Goal: Register for event/course

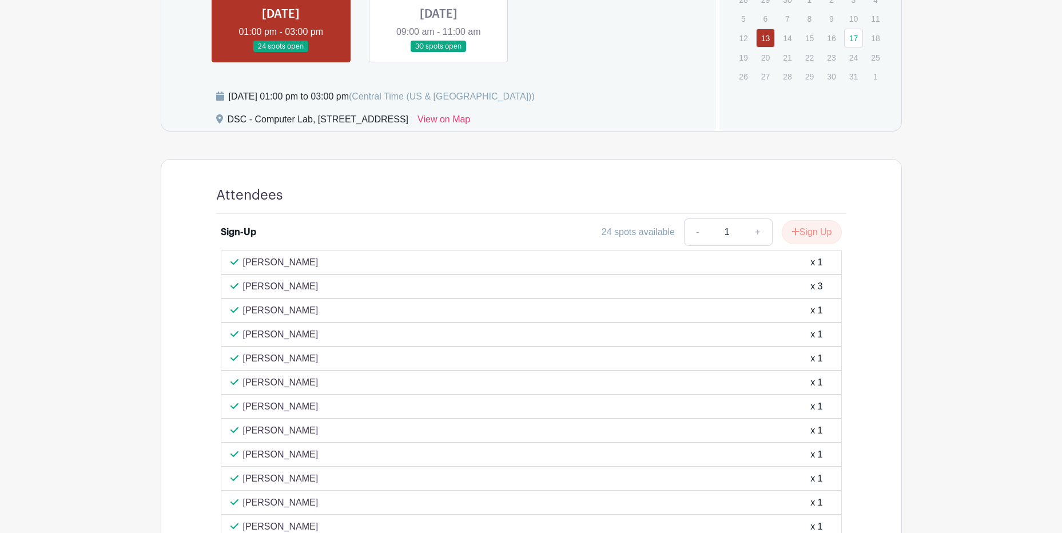
scroll to position [572, 0]
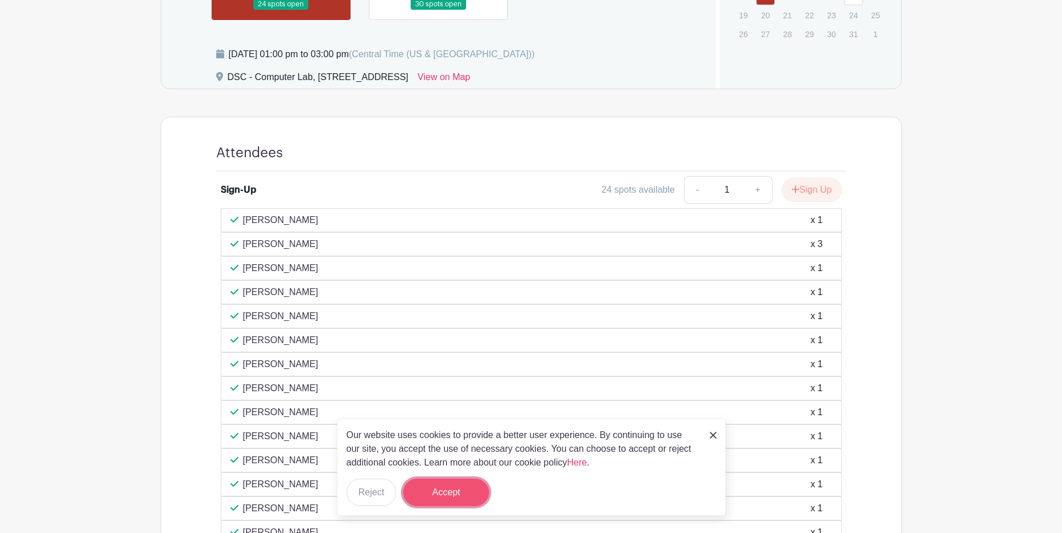
click at [447, 494] on button "Accept" at bounding box center [446, 492] width 86 height 27
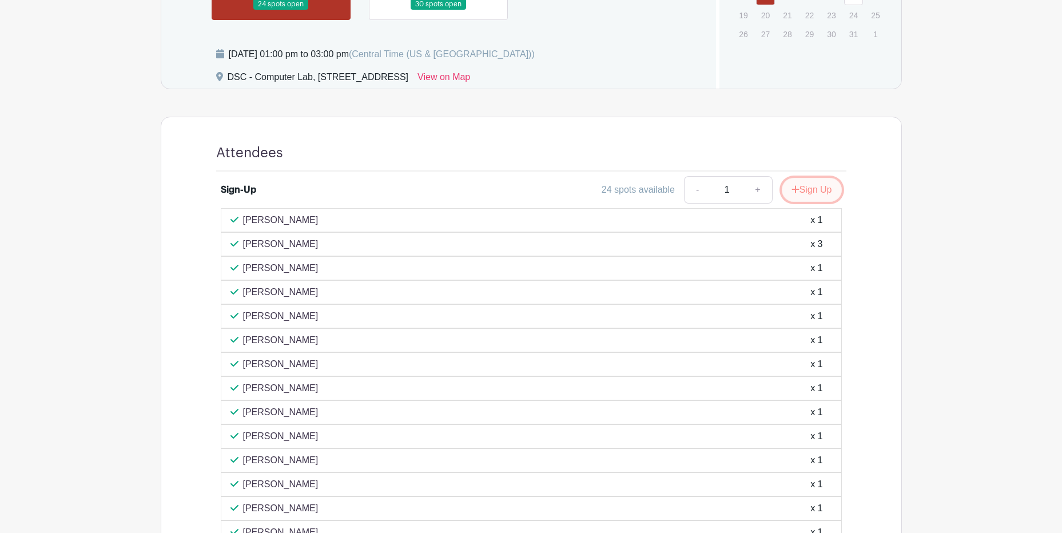
click at [818, 193] on button "Sign Up" at bounding box center [812, 190] width 60 height 24
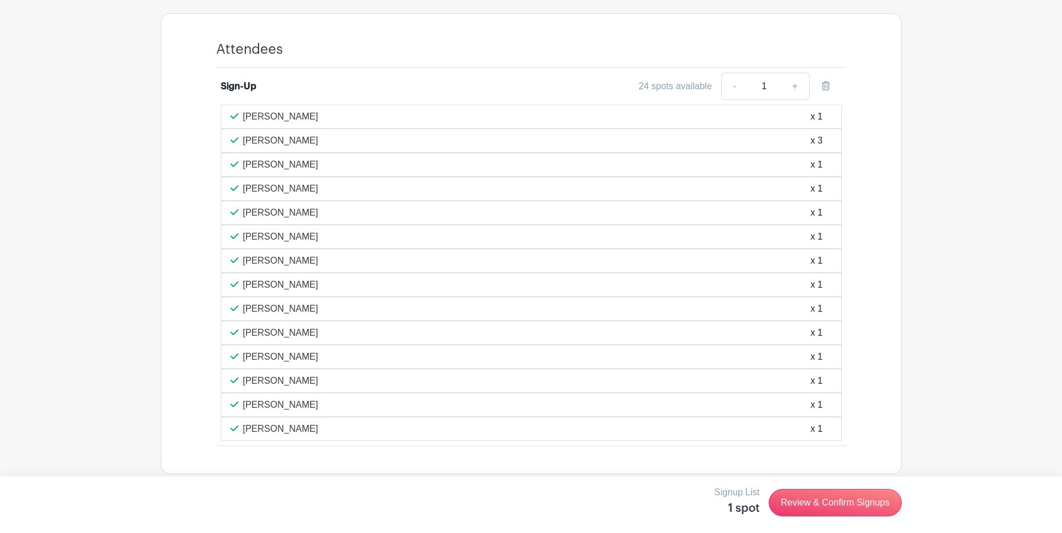
scroll to position [688, 0]
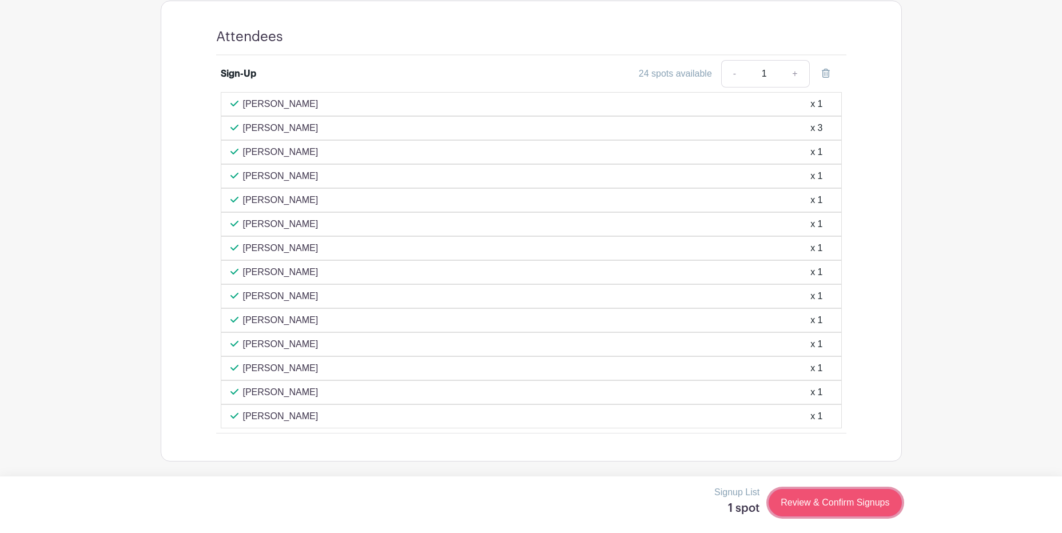
click at [836, 499] on link "Review & Confirm Signups" at bounding box center [835, 502] width 133 height 27
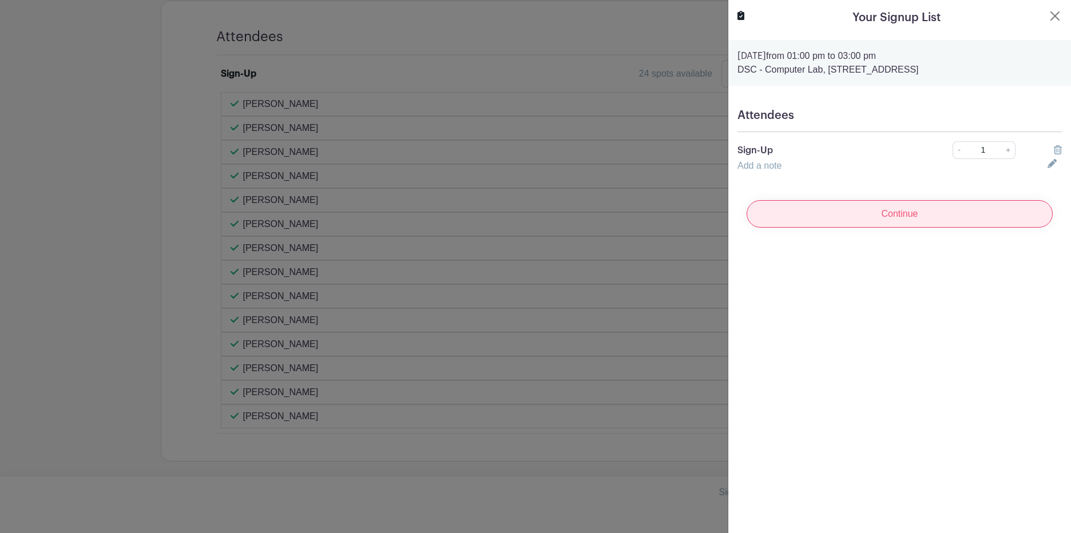
click at [925, 218] on input "Continue" at bounding box center [899, 213] width 306 height 27
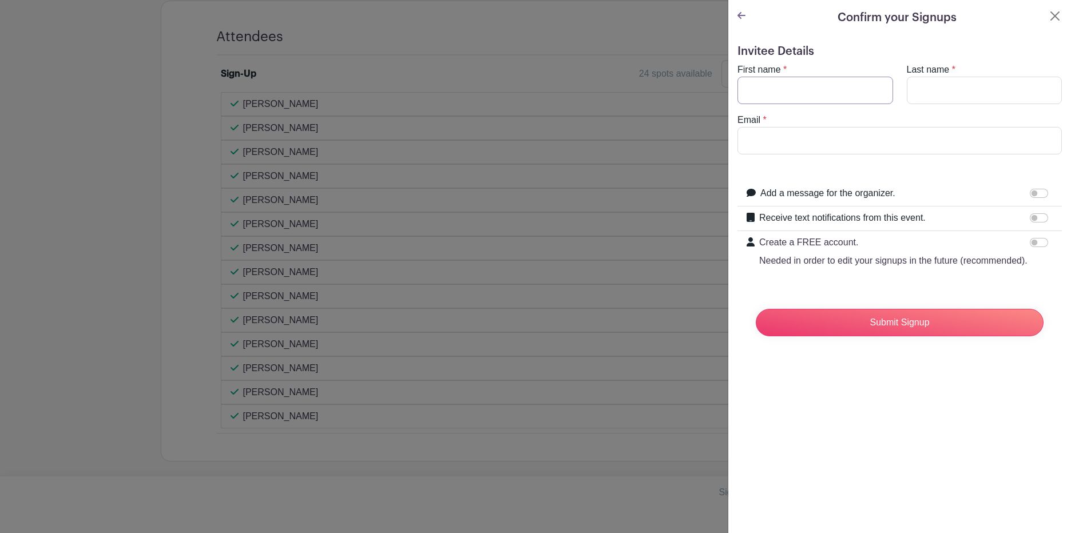
click at [758, 89] on input "First name" at bounding box center [815, 90] width 156 height 27
type input "[PERSON_NAME]"
click at [916, 90] on input "Last name" at bounding box center [984, 90] width 156 height 27
type input "[PERSON_NAME]"
click at [784, 148] on input "Email" at bounding box center [899, 140] width 324 height 27
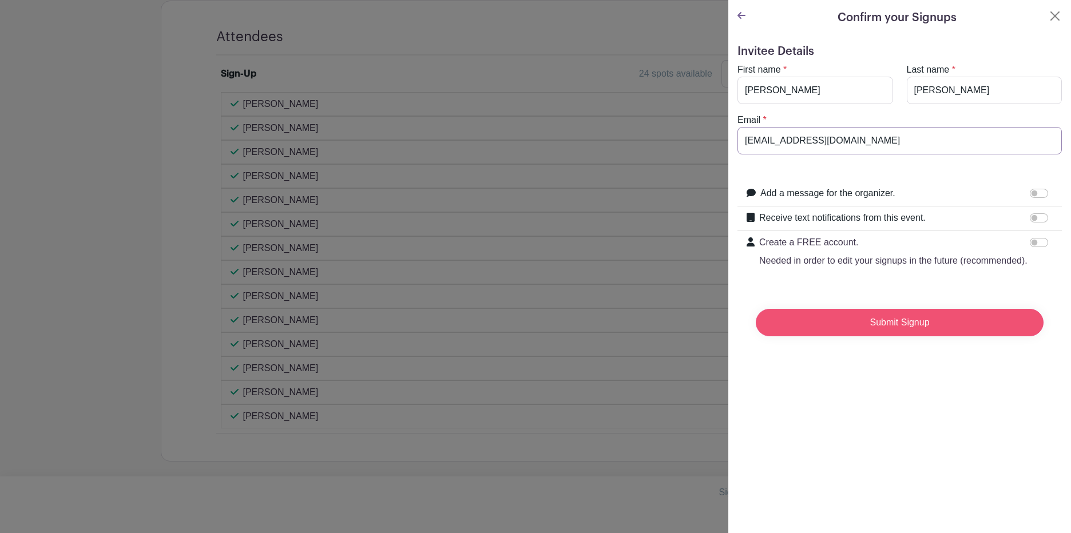
type input "[EMAIL_ADDRESS][DOMAIN_NAME]"
click at [885, 333] on input "Submit Signup" at bounding box center [899, 322] width 288 height 27
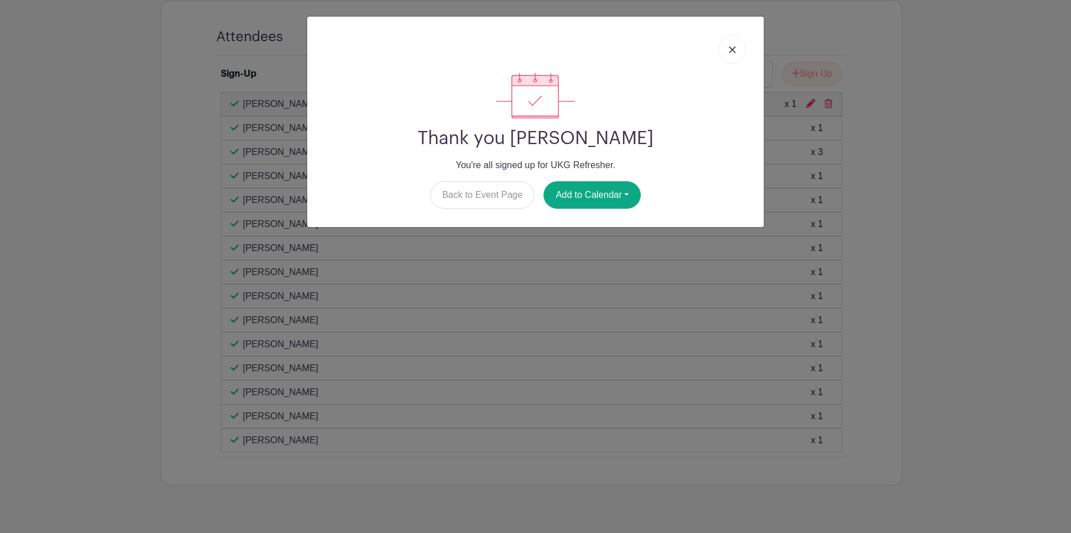
click at [730, 46] on img at bounding box center [732, 49] width 7 height 7
